Goal: Information Seeking & Learning: Check status

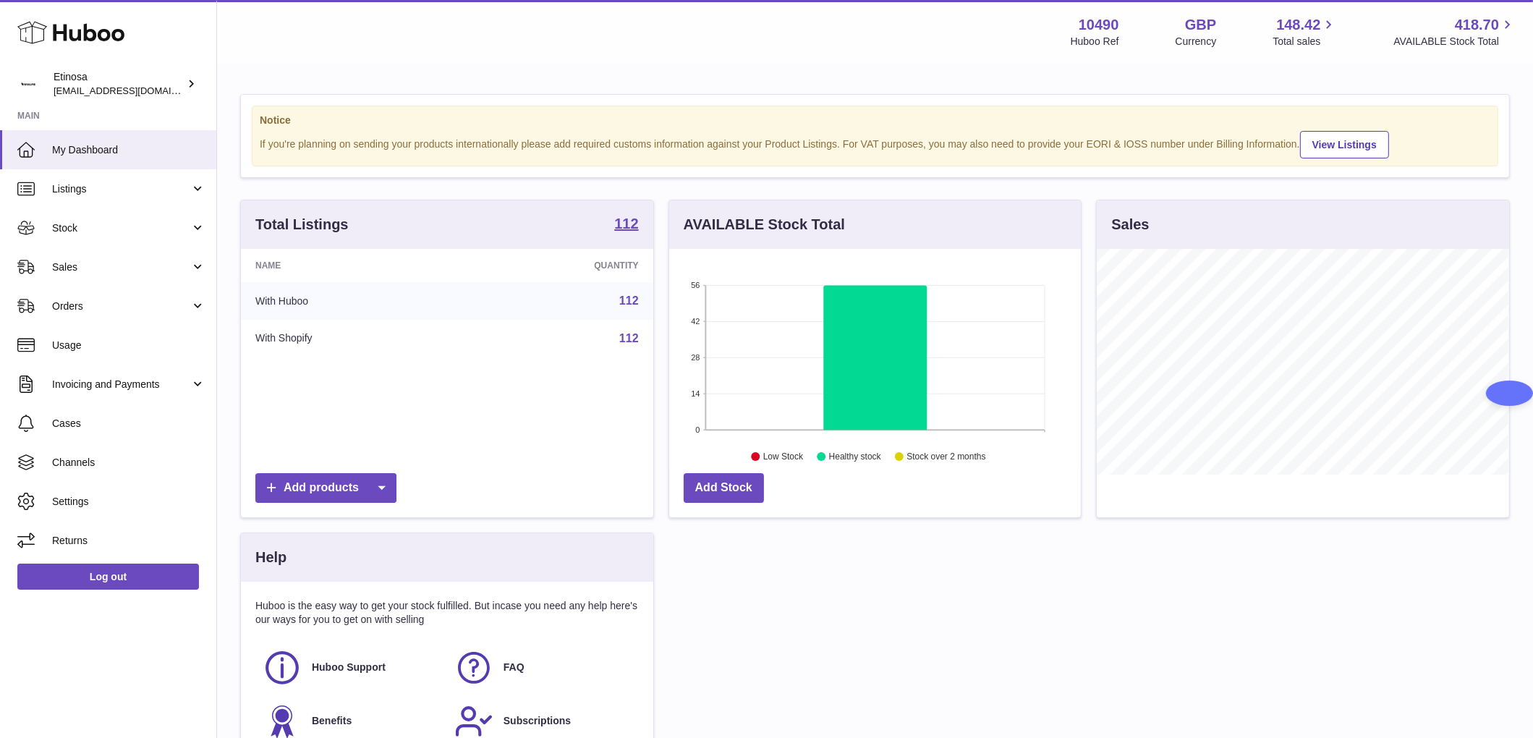
scroll to position [226, 412]
drag, startPoint x: 80, startPoint y: 265, endPoint x: 99, endPoint y: 267, distance: 18.9
click at [80, 265] on span "Sales" at bounding box center [121, 267] width 138 height 14
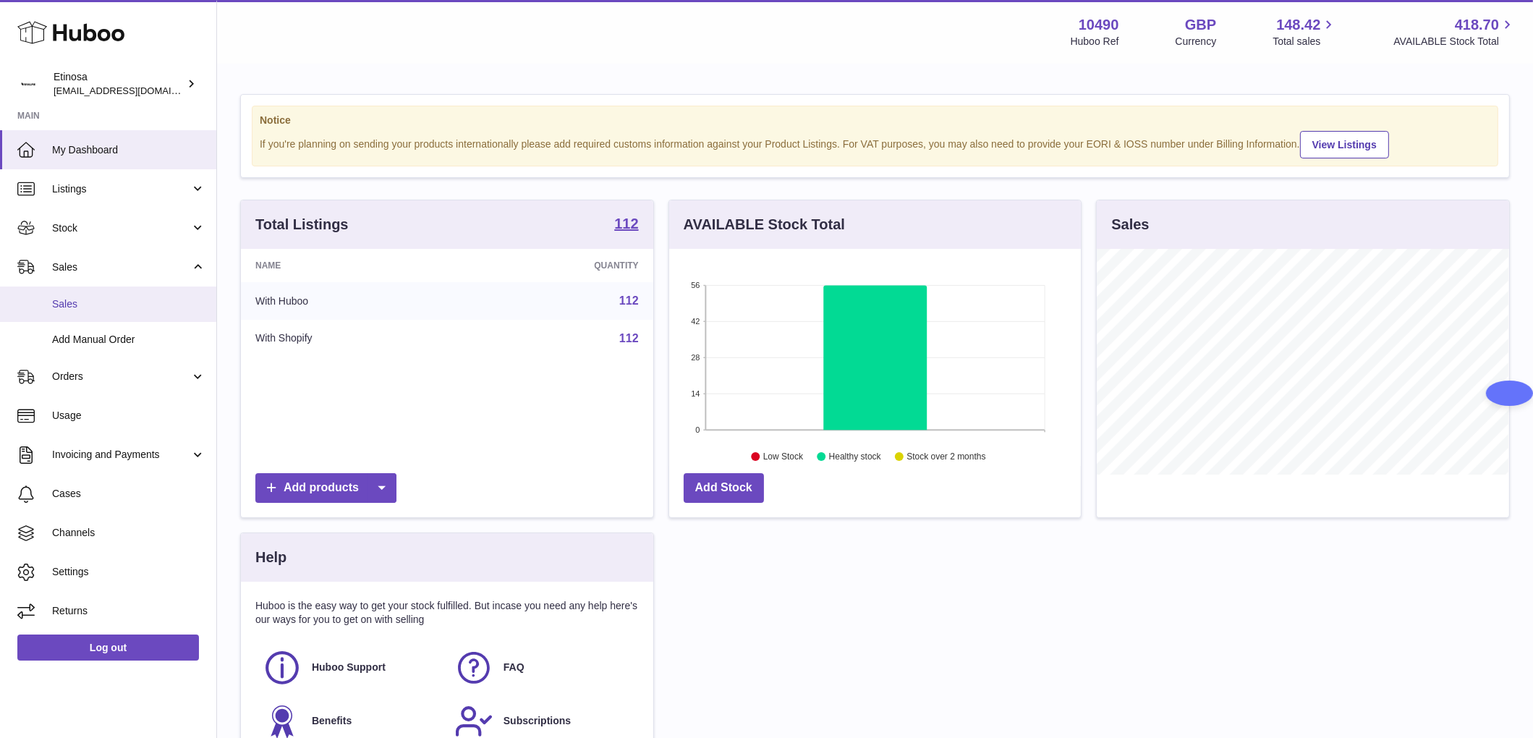
click at [81, 292] on link "Sales" at bounding box center [108, 304] width 216 height 35
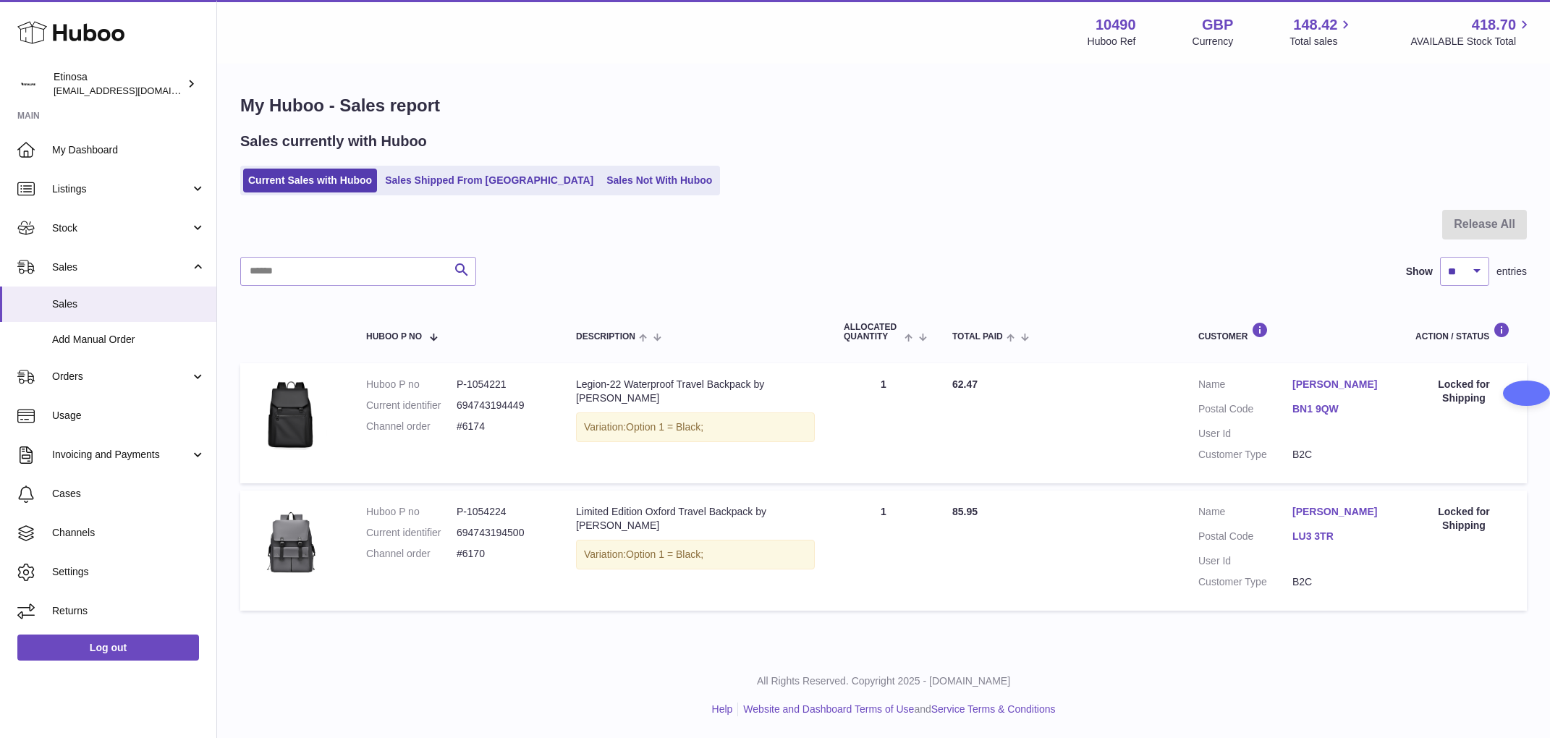
click at [465, 724] on div "All Rights Reserved. Copyright 2025 - [DOMAIN_NAME] Help Website and Dashboard …" at bounding box center [883, 695] width 1333 height 85
click at [879, 153] on div "Sales currently with Huboo Current Sales with Huboo Sales Shipped From [GEOGRAP…" at bounding box center [883, 164] width 1287 height 64
